Goal: Transaction & Acquisition: Book appointment/travel/reservation

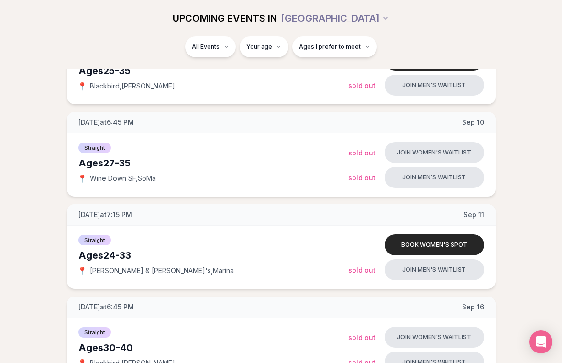
scroll to position [280, 0]
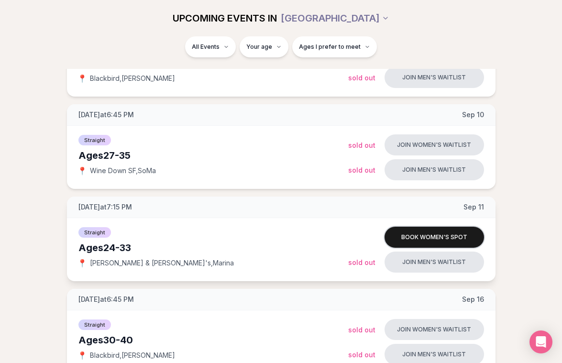
click at [441, 230] on button "Book women's spot" at bounding box center [433, 237] width 99 height 21
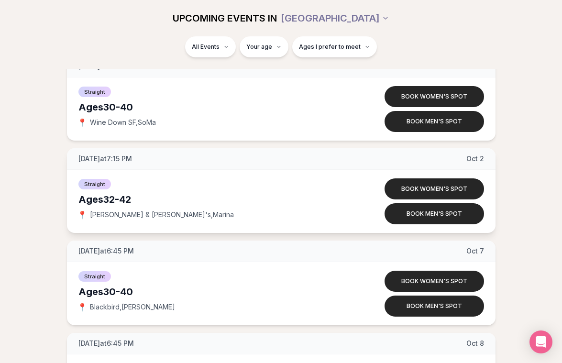
scroll to position [1147, 0]
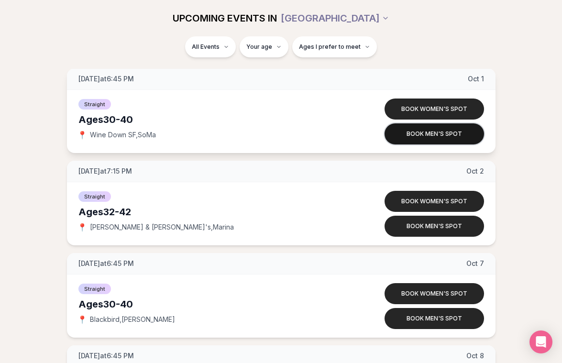
click at [449, 138] on button "Book men's spot" at bounding box center [433, 133] width 99 height 21
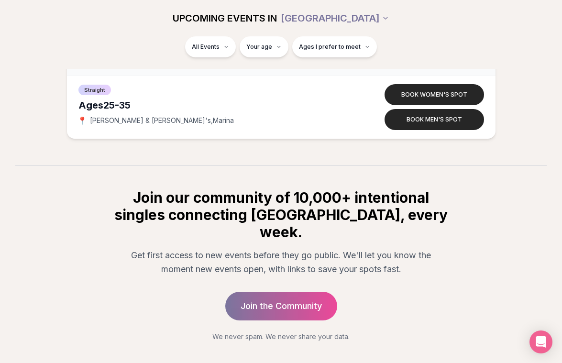
scroll to position [2362, 0]
